Goal: Task Accomplishment & Management: Manage account settings

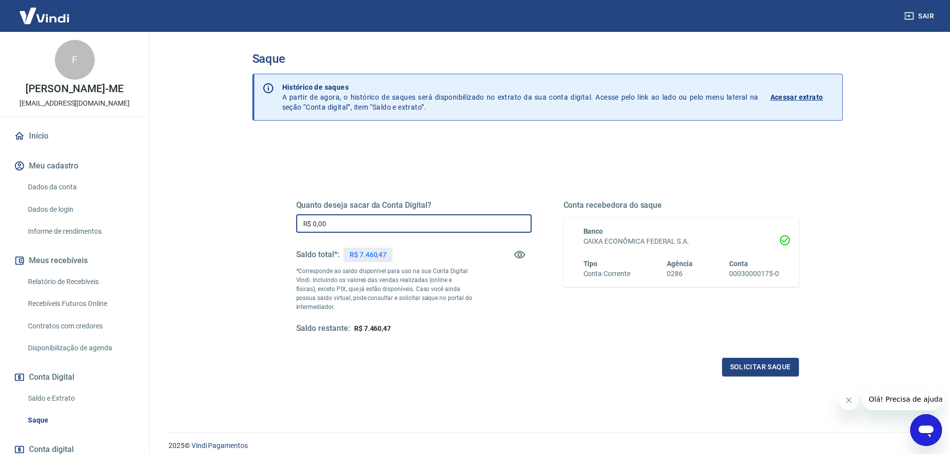
drag, startPoint x: 390, startPoint y: 224, endPoint x: 266, endPoint y: 205, distance: 126.0
click at [266, 205] on div "Quanto deseja sacar da Conta Digital? R$ 0,00 ​ Saldo total*: R$ 7.460,47 *Corr…" at bounding box center [547, 315] width 590 height 356
type input "R$ 7.460,46"
click at [745, 369] on button "Solicitar saque" at bounding box center [760, 367] width 77 height 18
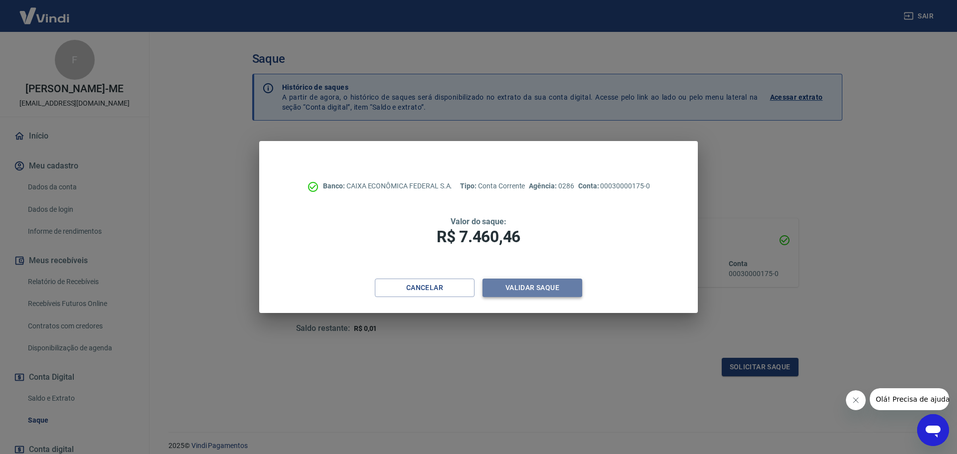
click at [536, 293] on button "Validar saque" at bounding box center [533, 288] width 100 height 18
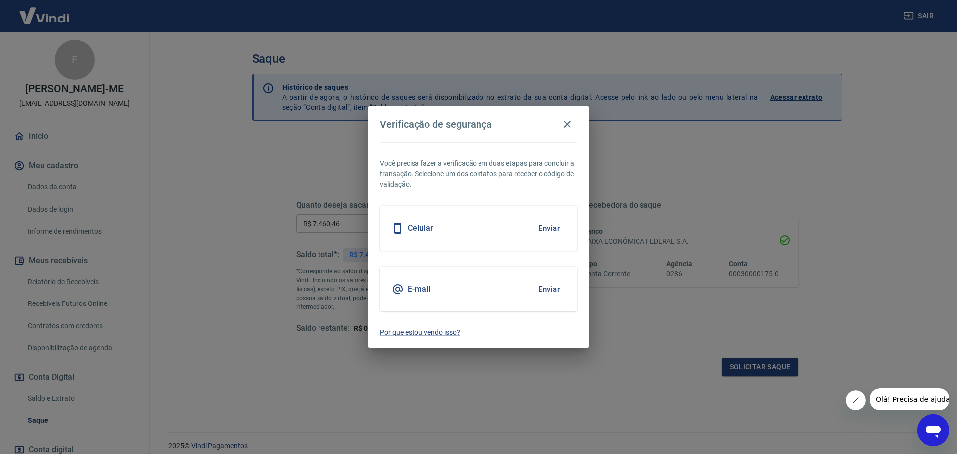
click at [540, 227] on button "Enviar" at bounding box center [549, 228] width 32 height 21
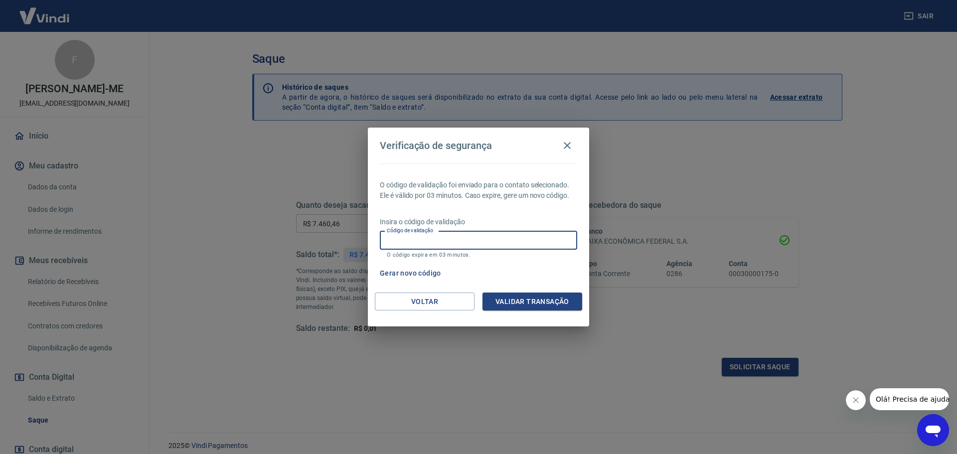
click at [536, 238] on input "Código de validação" at bounding box center [478, 240] width 197 height 18
type input "535661"
click at [545, 302] on button "Validar transação" at bounding box center [533, 302] width 100 height 18
